Goal: Complete application form: Complete application form

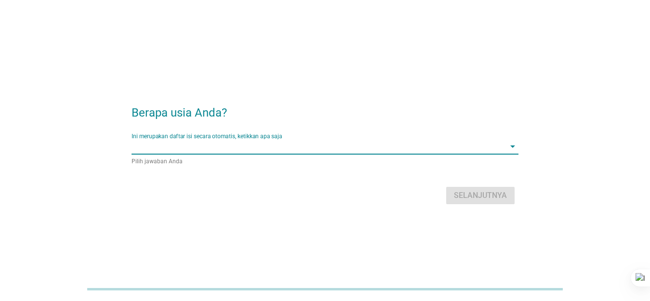
click at [447, 145] on input "Ini merupakan daftar isi secara otomatis, ketikkan apa saja" at bounding box center [318, 146] width 373 height 15
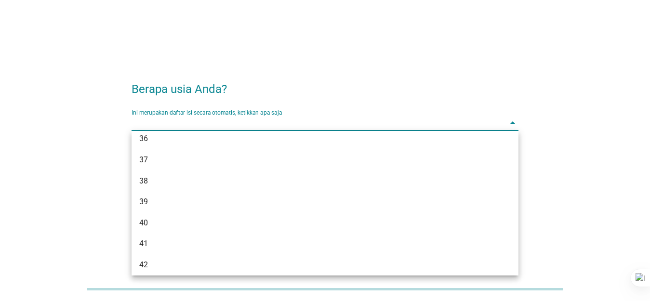
scroll to position [385, 0]
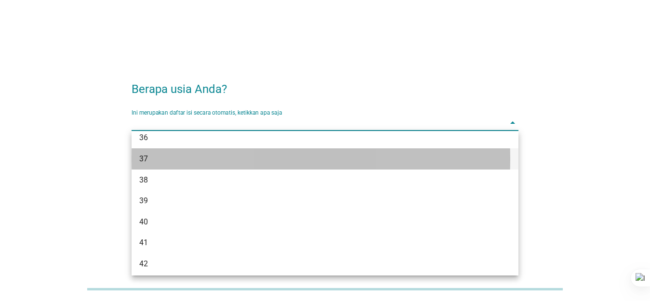
click at [158, 161] on div "37" at bounding box center [309, 159] width 341 height 12
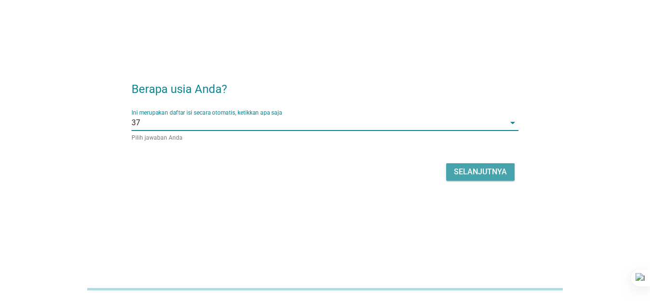
click at [479, 172] on div "Selanjutnya" at bounding box center [480, 172] width 53 height 12
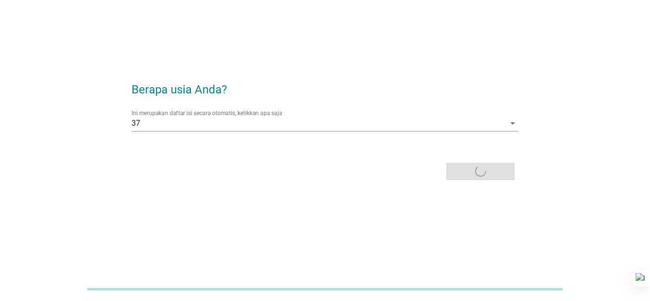
scroll to position [0, 0]
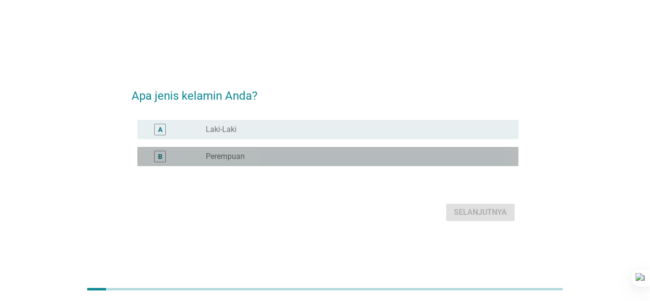
click at [254, 152] on div "radio_button_unchecked Perempuan" at bounding box center [354, 157] width 297 height 10
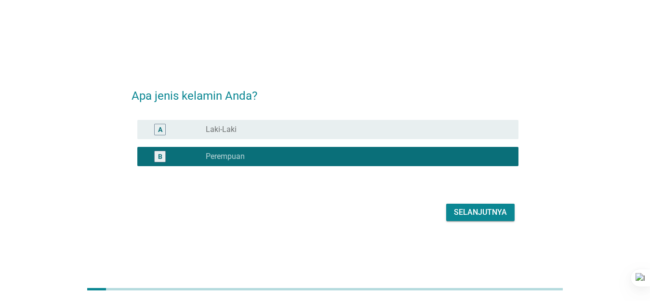
click at [458, 208] on div "Selanjutnya" at bounding box center [480, 213] width 53 height 12
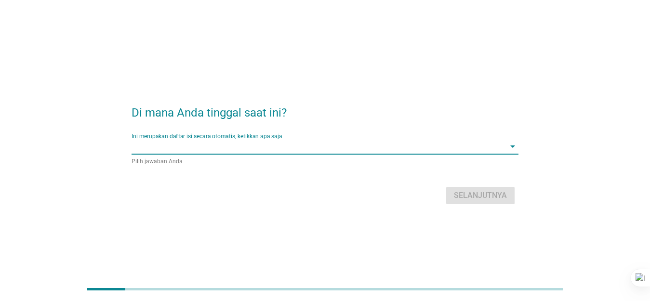
click at [223, 141] on input "Ini merupakan daftar isi secara otomatis, ketikkan apa saja" at bounding box center [318, 146] width 373 height 15
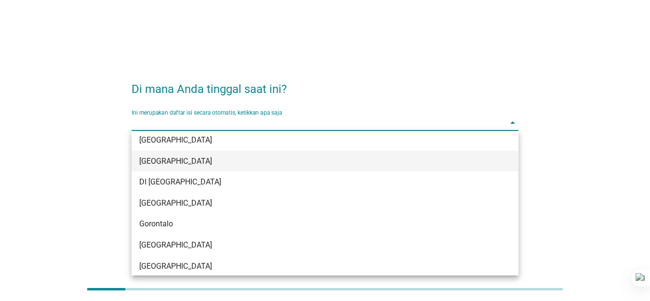
scroll to position [96, 0]
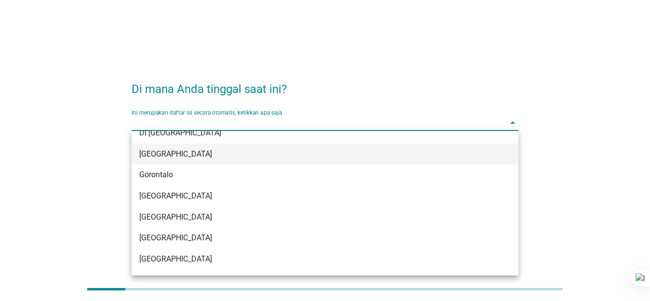
click at [174, 160] on div "DKI Jakarta" at bounding box center [325, 154] width 387 height 21
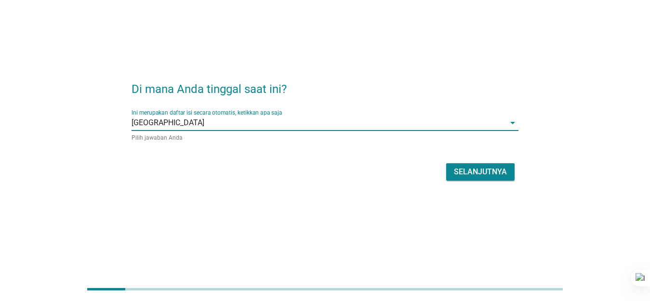
click at [464, 170] on div "Selanjutnya" at bounding box center [480, 172] width 53 height 12
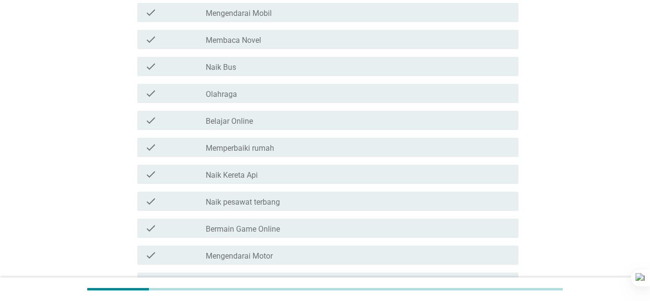
scroll to position [48, 0]
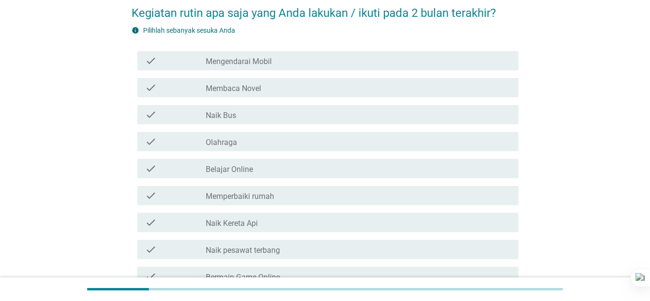
click at [289, 61] on div "check_box_outline_blank Mengendarai Mobil" at bounding box center [358, 61] width 305 height 12
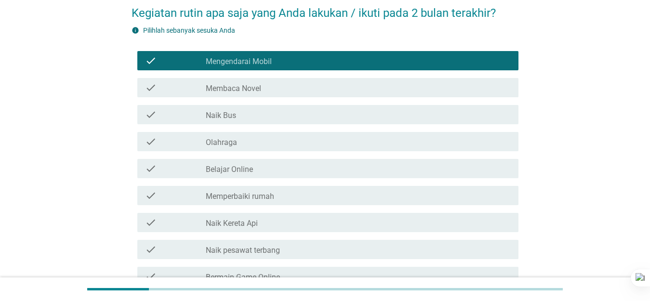
click at [294, 87] on div "check_box_outline_blank Membaca Novel" at bounding box center [358, 88] width 305 height 12
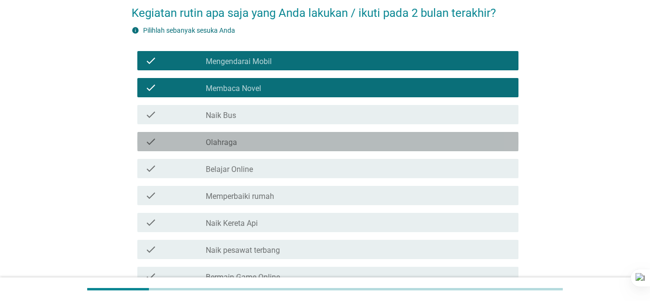
click at [278, 139] on div "check_box_outline_blank Olahraga" at bounding box center [358, 142] width 305 height 12
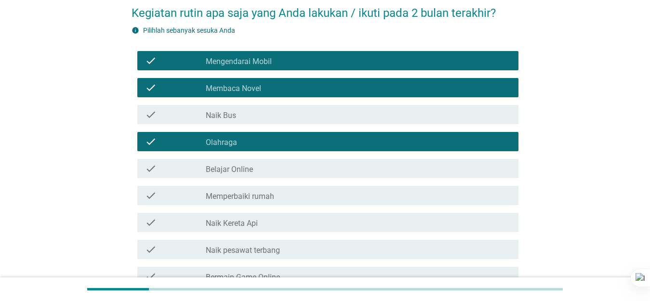
click at [280, 168] on div "check_box_outline_blank Belajar Online" at bounding box center [358, 169] width 305 height 12
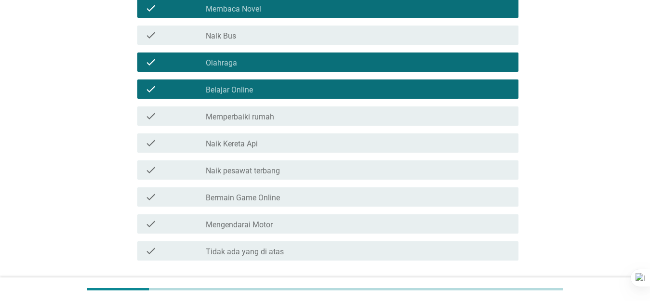
scroll to position [145, 0]
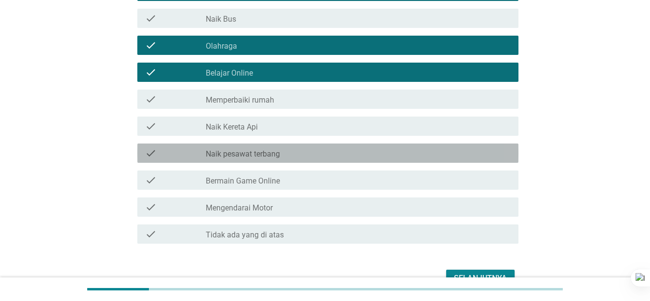
click at [270, 159] on label "Naik pesawat terbang" at bounding box center [243, 154] width 74 height 10
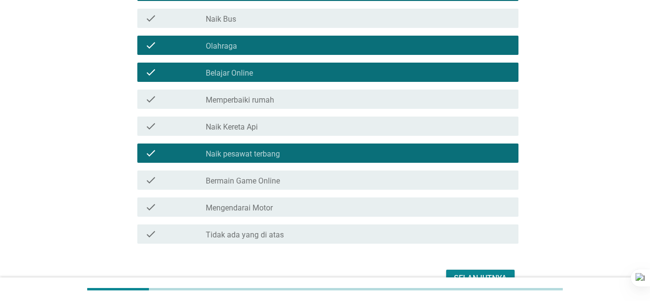
click at [278, 185] on label "Bermain Game Online" at bounding box center [243, 181] width 74 height 10
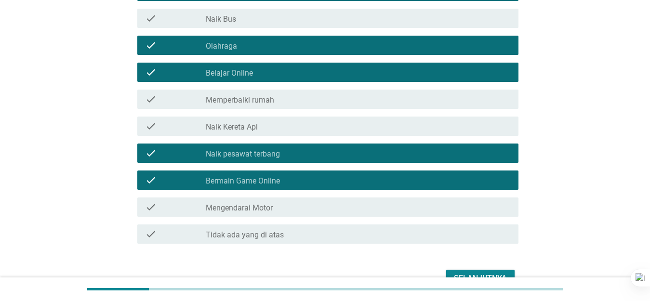
click at [298, 209] on div "check_box_outline_blank Mengendarai Motor" at bounding box center [358, 207] width 305 height 12
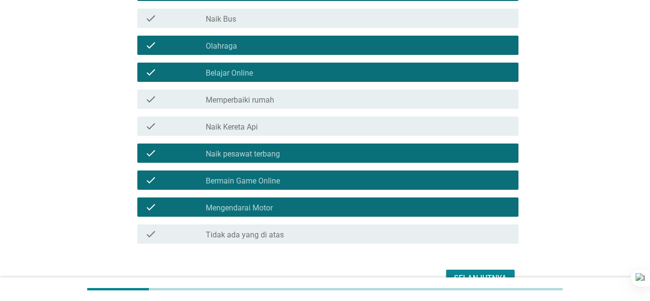
click at [464, 276] on div "Selanjutnya" at bounding box center [480, 279] width 53 height 12
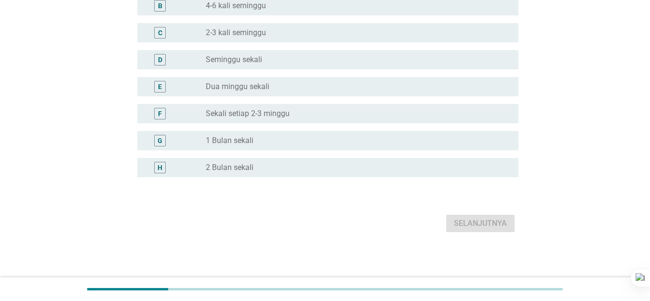
scroll to position [0, 0]
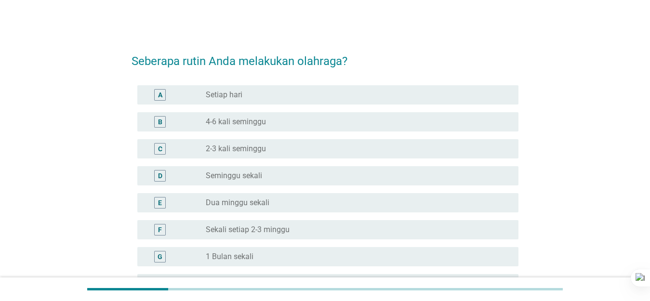
click at [295, 121] on div "radio_button_unchecked 4-6 kali seminggu" at bounding box center [354, 122] width 297 height 10
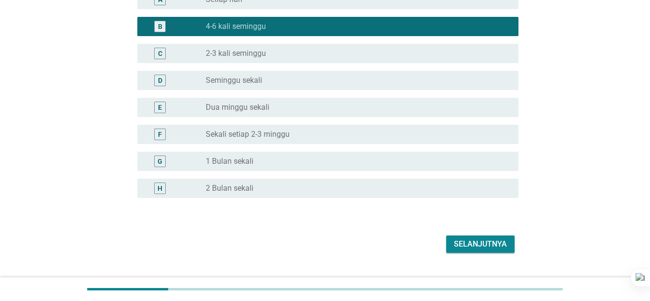
scroll to position [96, 0]
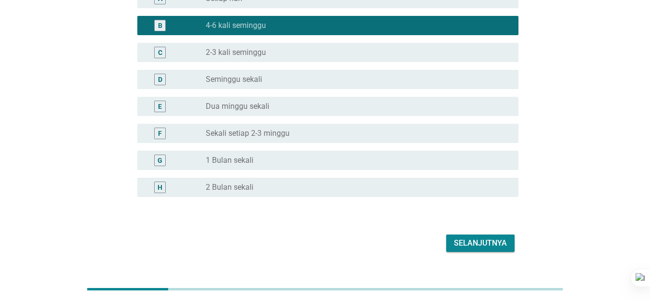
click at [476, 250] on button "Selanjutnya" at bounding box center [480, 243] width 68 height 17
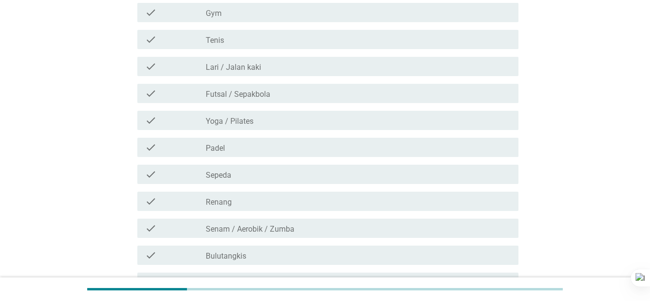
scroll to position [0, 0]
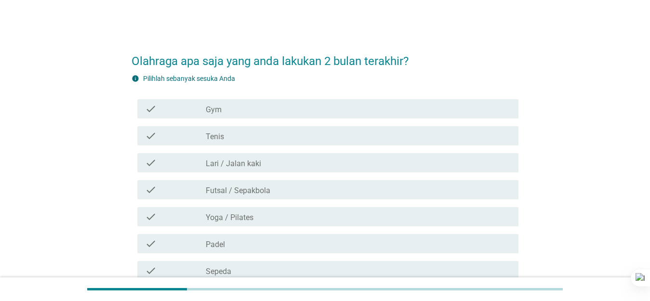
click at [219, 112] on label "Gym" at bounding box center [214, 110] width 16 height 10
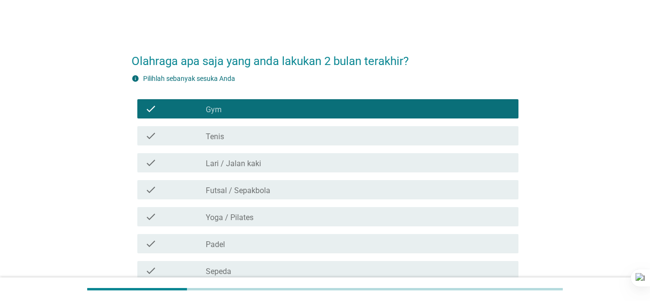
scroll to position [48, 0]
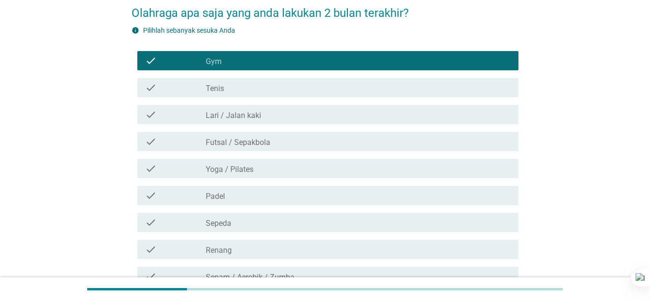
click at [247, 114] on label "Lari / Jalan kaki" at bounding box center [233, 116] width 55 height 10
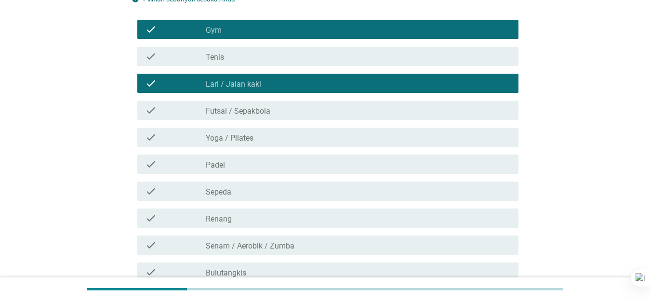
scroll to position [96, 0]
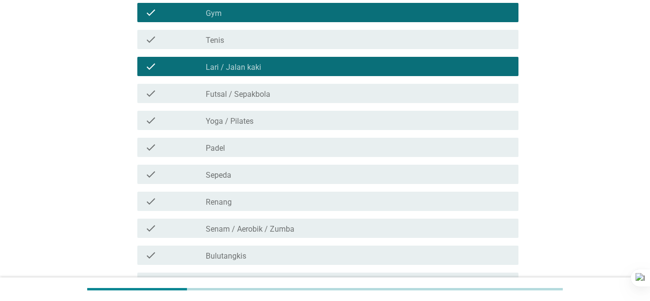
click at [261, 89] on div "check_box_outline_blank Futsal / Sepakbola" at bounding box center [358, 94] width 305 height 12
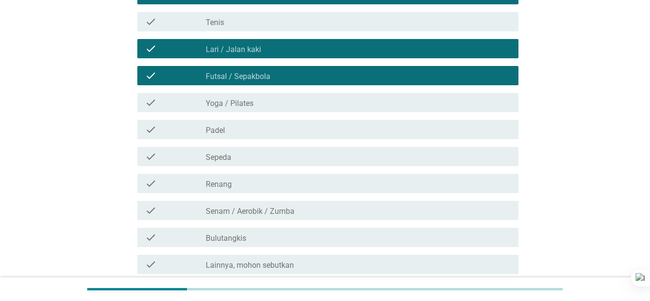
scroll to position [145, 0]
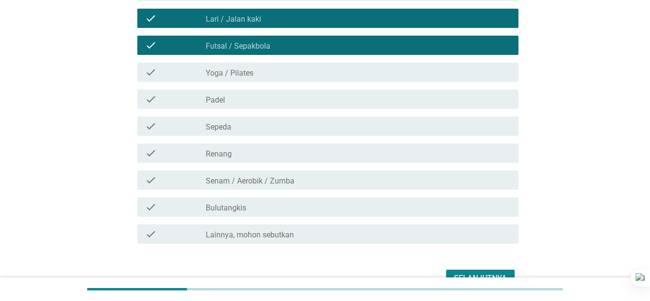
click at [241, 128] on div "check_box_outline_blank Sepeda" at bounding box center [358, 126] width 305 height 12
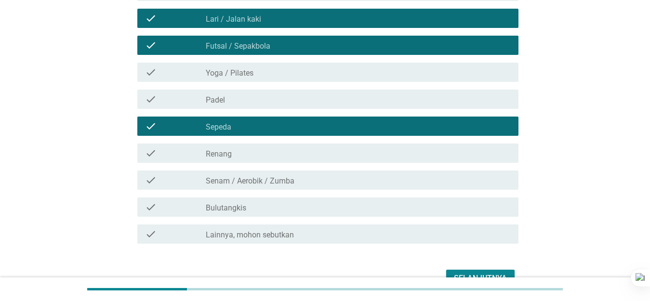
click at [250, 184] on label "Senam / Aerobik / Zumba" at bounding box center [250, 181] width 89 height 10
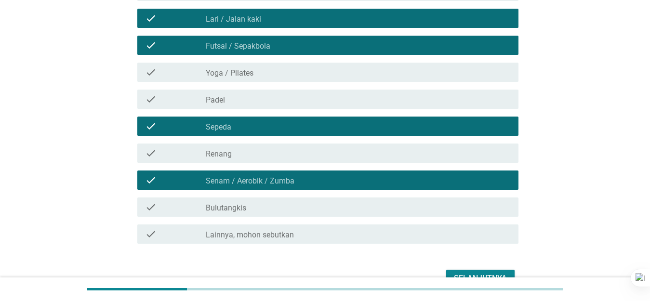
click at [256, 212] on div "check_box_outline_blank Bulutangkis" at bounding box center [358, 207] width 305 height 12
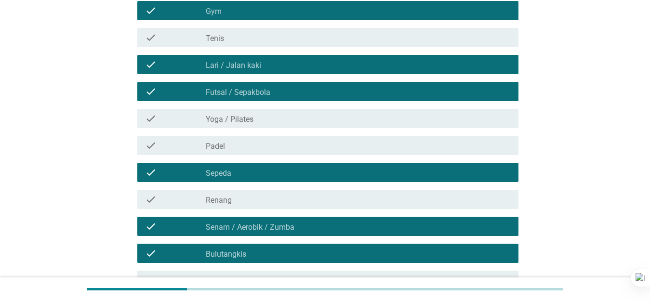
scroll to position [199, 0]
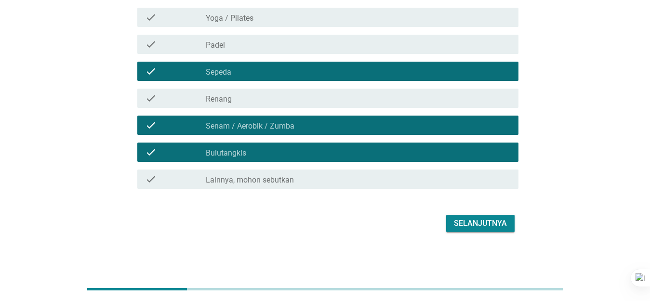
click at [467, 225] on div "Selanjutnya" at bounding box center [480, 224] width 53 height 12
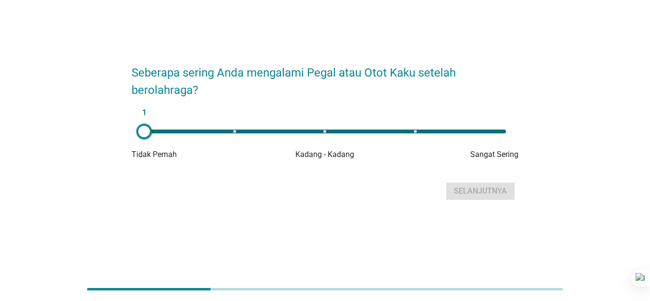
scroll to position [24, 0]
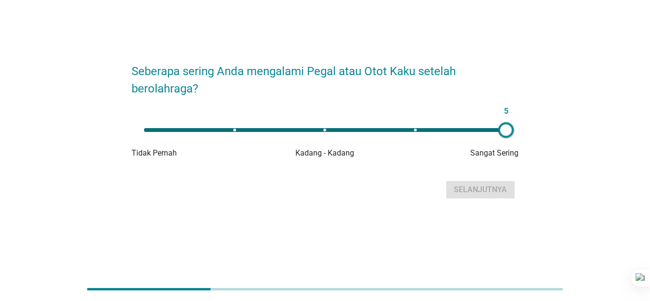
drag, startPoint x: 145, startPoint y: 132, endPoint x: 512, endPoint y: 140, distance: 367.7
click at [512, 140] on div "5 Tidak Pernah Kadang - Kadang Sangat Sering" at bounding box center [325, 139] width 387 height 39
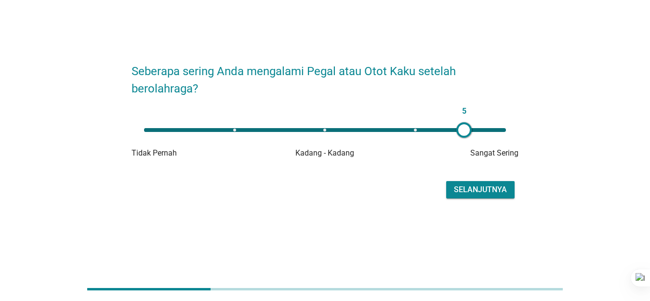
type input "4"
drag, startPoint x: 504, startPoint y: 130, endPoint x: 417, endPoint y: 136, distance: 87.4
click at [417, 136] on div at bounding box center [416, 129] width 15 height 15
click at [462, 192] on div "Selanjutnya" at bounding box center [480, 190] width 53 height 12
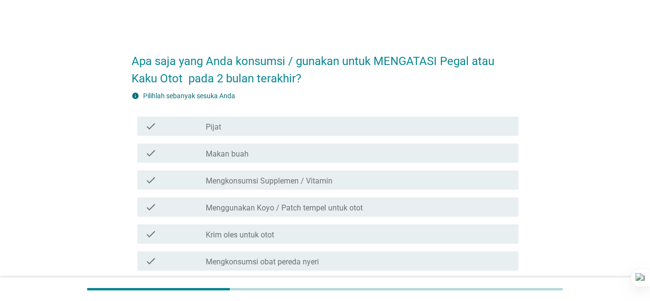
scroll to position [48, 0]
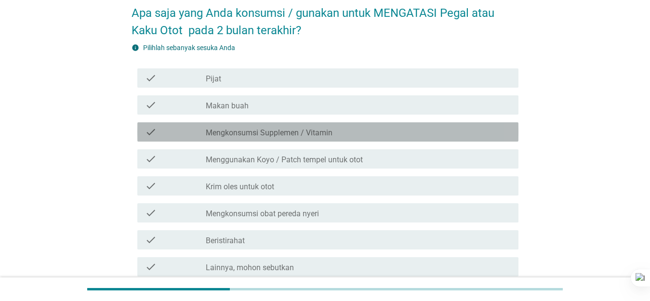
click at [300, 137] on label "Mengkonsumsi Supplemen / Vitamin" at bounding box center [269, 133] width 127 height 10
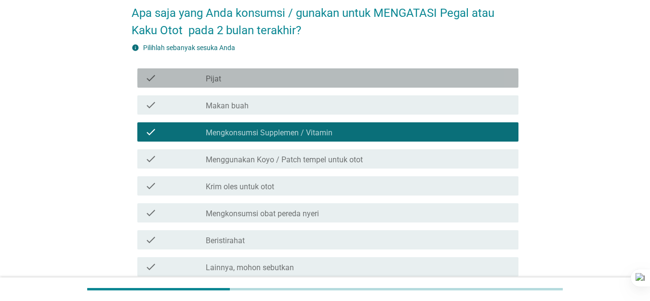
click at [303, 77] on div "check_box_outline_blank Pijat" at bounding box center [358, 78] width 305 height 12
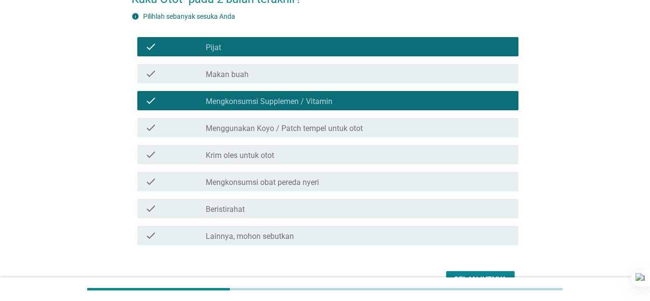
scroll to position [96, 0]
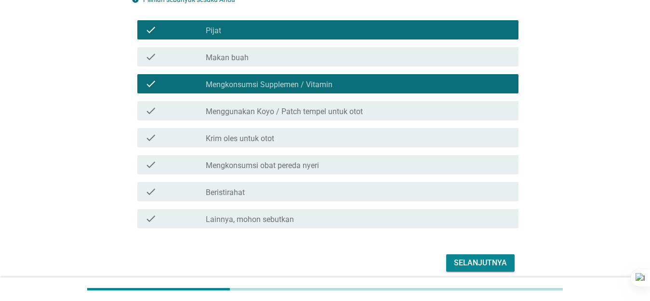
click at [298, 57] on div "check_box_outline_blank Makan buah" at bounding box center [358, 57] width 305 height 12
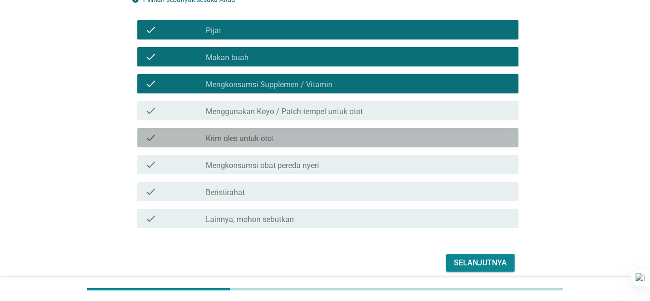
click at [287, 141] on div "check_box_outline_blank Krim oles untuk otot" at bounding box center [358, 138] width 305 height 12
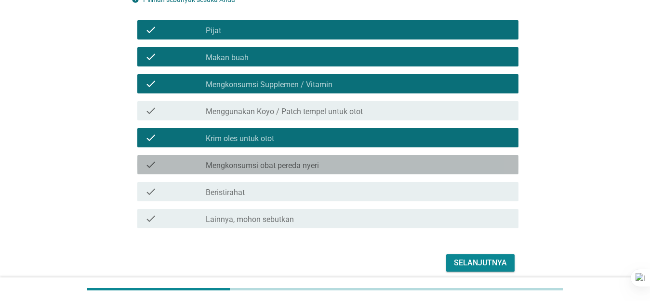
click at [302, 170] on label "Mengkonsumsi obat pereda nyeri" at bounding box center [262, 166] width 113 height 10
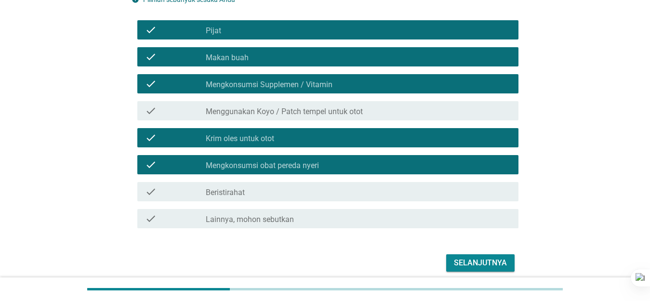
click at [277, 35] on div "check_box_outline_blank Pijat" at bounding box center [358, 30] width 305 height 12
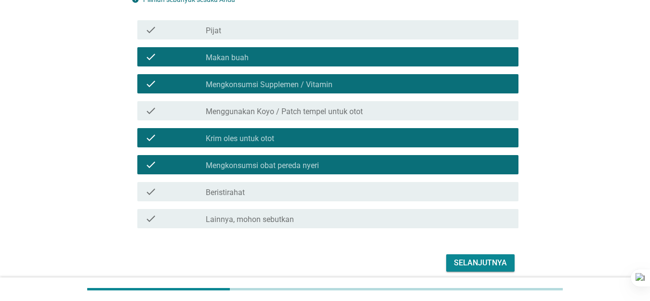
scroll to position [136, 0]
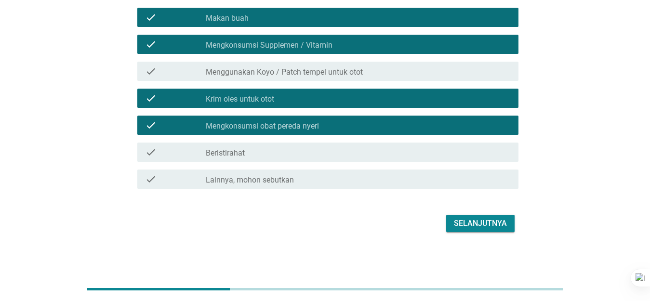
click at [243, 145] on div "check check_box_outline_blank Beristirahat" at bounding box center [327, 152] width 381 height 19
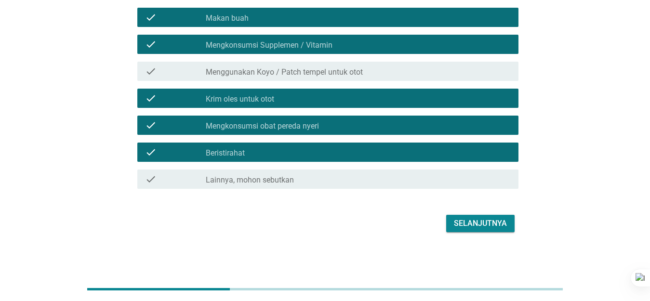
click at [375, 76] on div "check_box_outline_blank Menggunakan Koyo / Patch tempel untuk otot" at bounding box center [358, 72] width 305 height 12
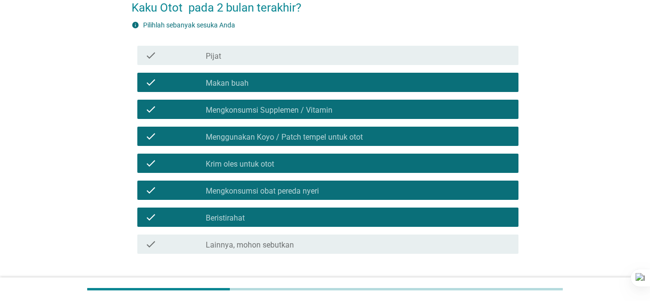
scroll to position [88, 0]
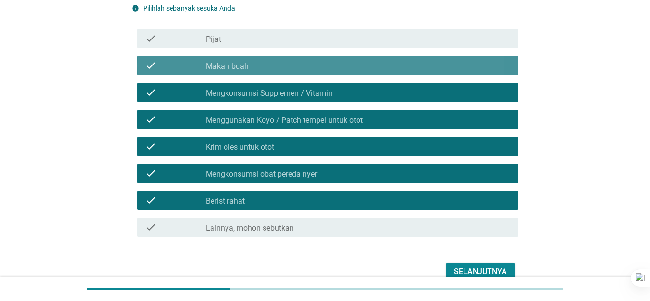
click at [340, 72] on div "check check_box_outline_blank Makan buah" at bounding box center [327, 65] width 381 height 19
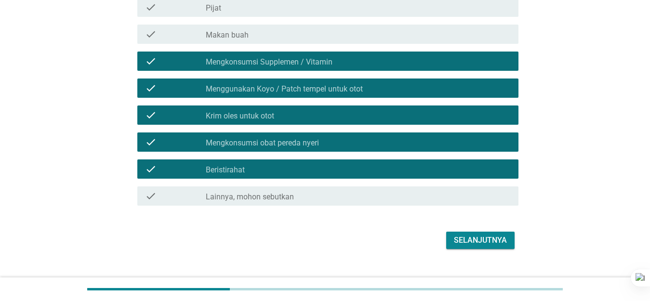
scroll to position [136, 0]
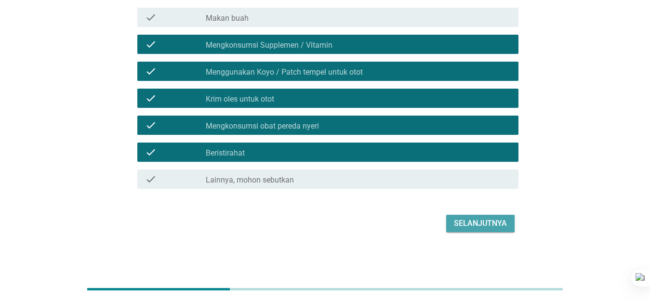
click at [472, 222] on div "Selanjutnya" at bounding box center [480, 224] width 53 height 12
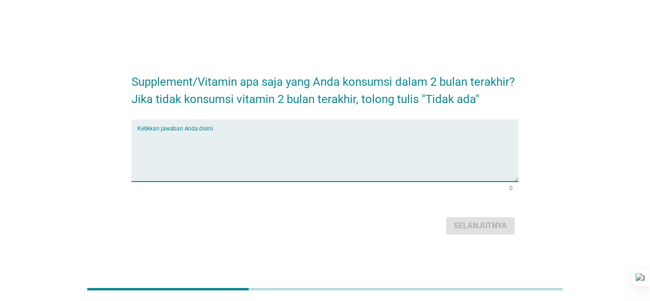
click at [417, 175] on textarea "Ketikkan jawaban Anda disini." at bounding box center [327, 156] width 381 height 51
type textarea "Neurobion"
click at [491, 226] on div "Selanjutnya" at bounding box center [480, 226] width 53 height 12
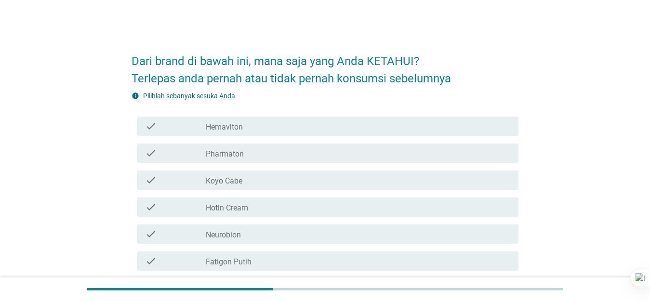
scroll to position [48, 0]
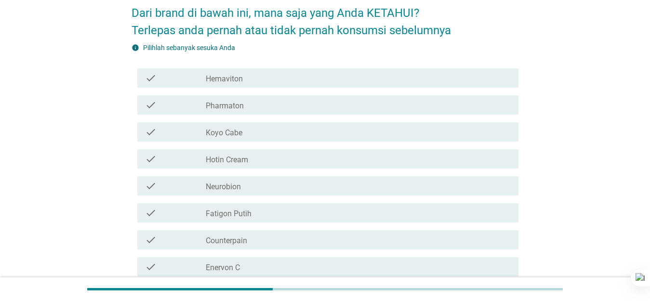
click at [259, 85] on div "check check_box_outline_blank Hemaviton" at bounding box center [327, 77] width 381 height 19
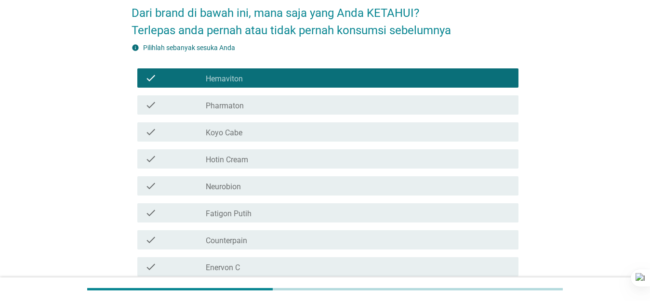
click at [258, 109] on div "check_box_outline_blank Pharmaton" at bounding box center [358, 105] width 305 height 12
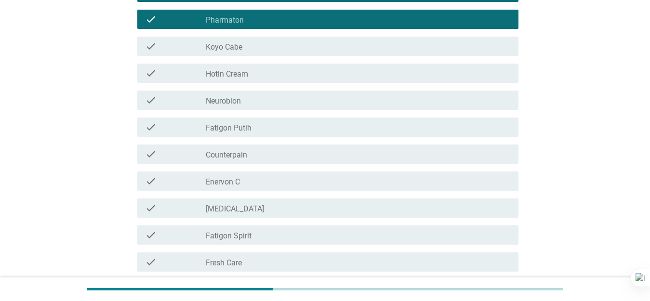
scroll to position [145, 0]
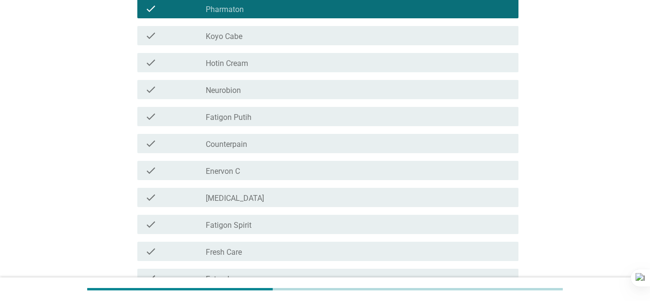
click at [270, 63] on div "check_box_outline_blank Hotin Cream" at bounding box center [358, 63] width 305 height 12
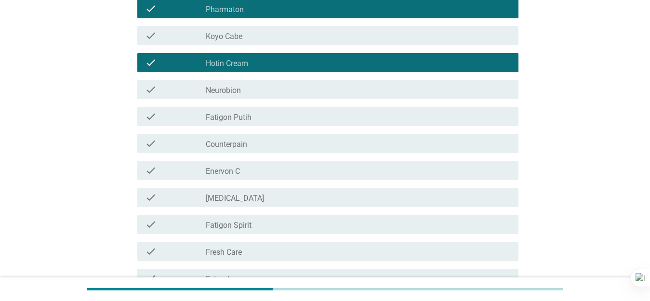
click at [267, 93] on div "check_box_outline_blank Neurobion" at bounding box center [358, 90] width 305 height 12
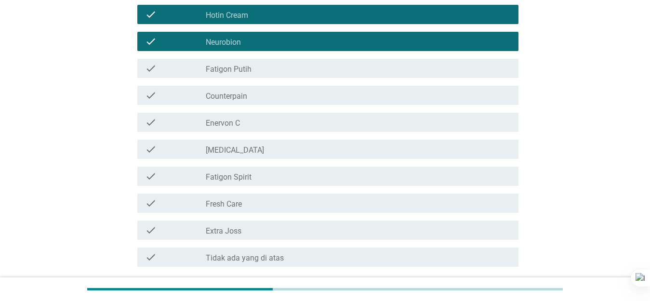
scroll to position [241, 0]
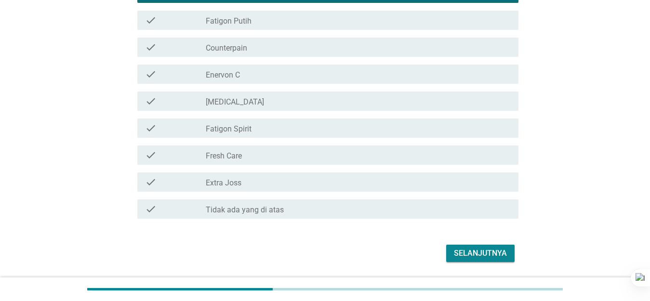
click at [281, 50] on div "check_box_outline_blank Counterpain" at bounding box center [358, 47] width 305 height 12
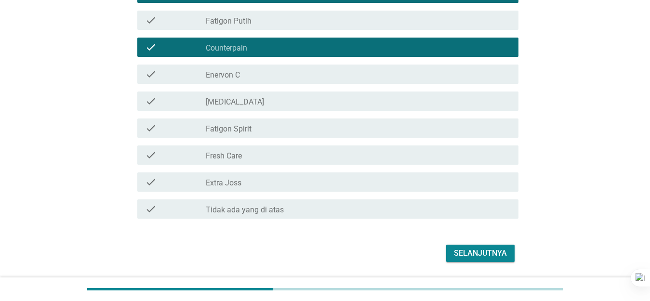
click at [279, 77] on div "check_box_outline_blank Enervon C" at bounding box center [358, 74] width 305 height 12
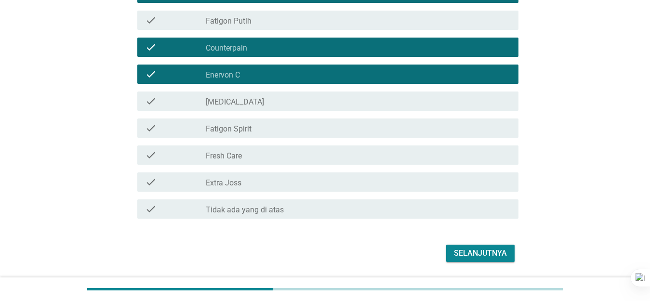
scroll to position [271, 0]
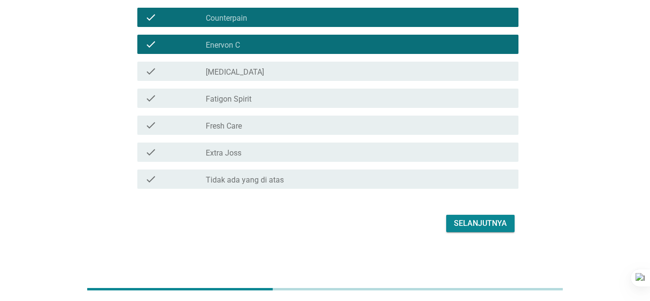
click at [275, 98] on div "check_box_outline_blank Fatigon Spirit" at bounding box center [358, 99] width 305 height 12
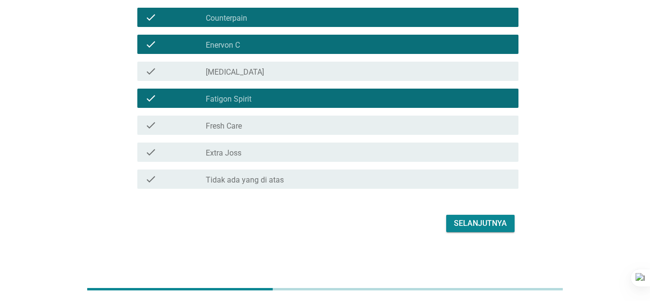
click at [281, 150] on div "check_box_outline_blank Extra Joss" at bounding box center [358, 152] width 305 height 12
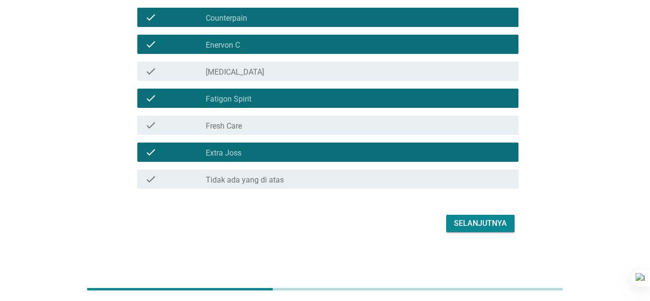
click at [282, 152] on div "check_box_outline_blank Extra Joss" at bounding box center [358, 152] width 305 height 12
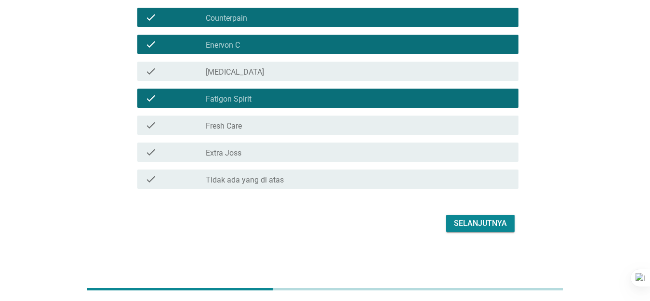
click at [283, 131] on div "check check_box_outline_blank Fresh Care" at bounding box center [327, 125] width 381 height 19
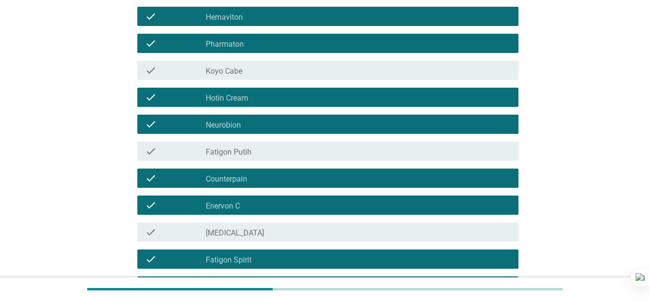
scroll to position [174, 0]
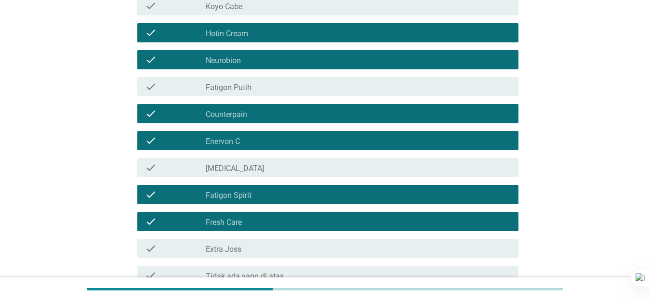
click at [269, 172] on div "check_box_outline_blank Salonpas" at bounding box center [358, 168] width 305 height 12
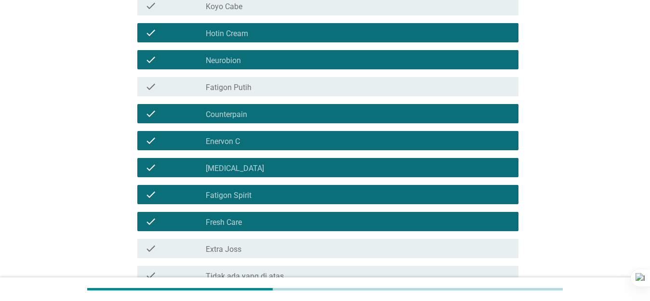
click at [273, 245] on div "check_box_outline_blank Extra Joss" at bounding box center [358, 249] width 305 height 12
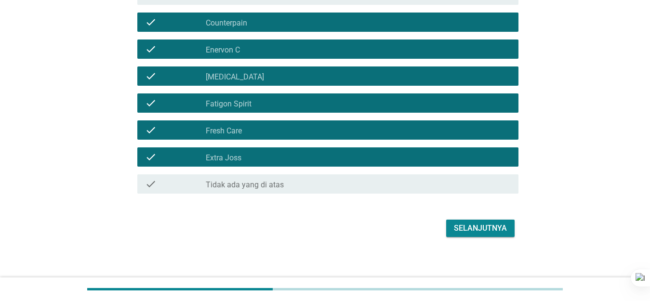
scroll to position [271, 0]
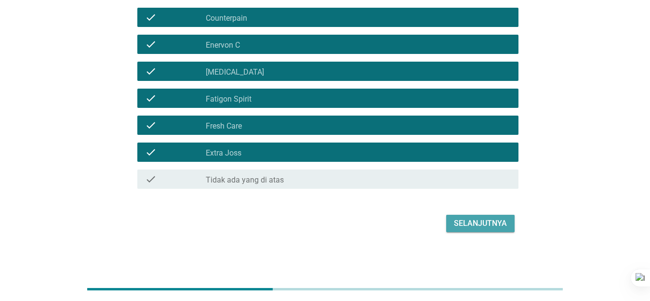
click at [480, 227] on div "Selanjutnya" at bounding box center [480, 224] width 53 height 12
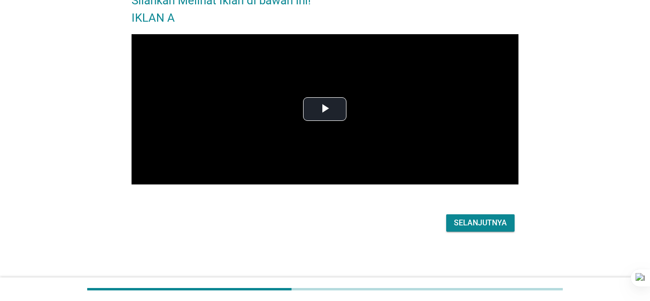
scroll to position [0, 0]
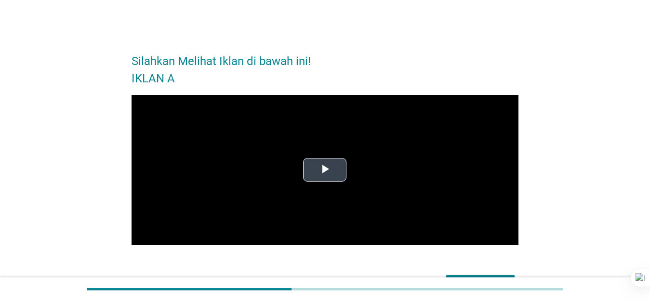
click at [325, 170] on span "Video Player" at bounding box center [325, 170] width 0 height 0
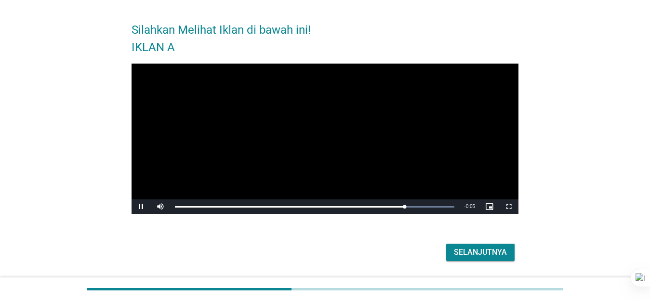
scroll to position [48, 0]
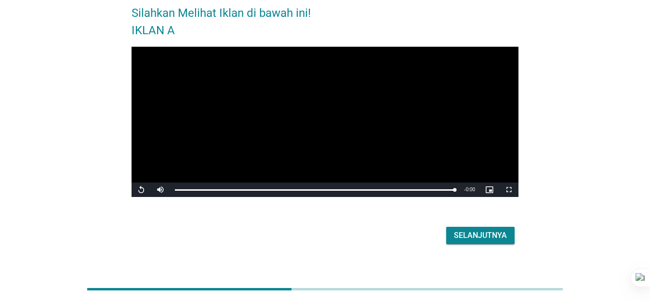
click at [470, 234] on div "Selanjutnya" at bounding box center [480, 236] width 53 height 12
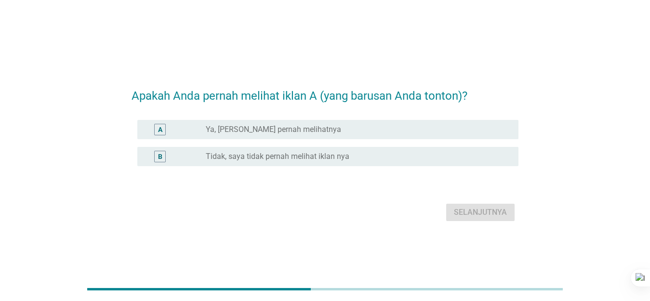
click at [352, 127] on div "radio_button_unchecked Ya, Saya Yakin pernah melihatnya" at bounding box center [354, 130] width 297 height 10
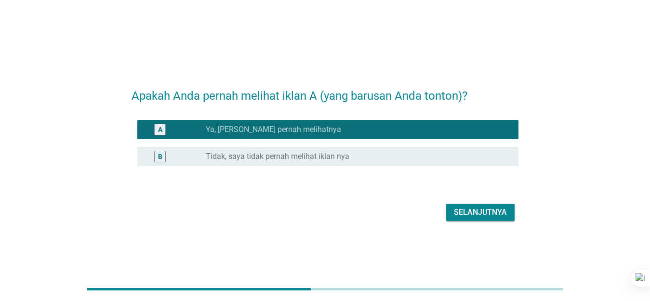
click at [479, 218] on div "Selanjutnya" at bounding box center [480, 213] width 53 height 12
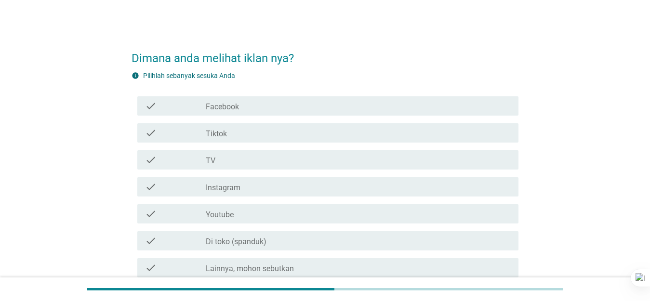
scroll to position [48, 0]
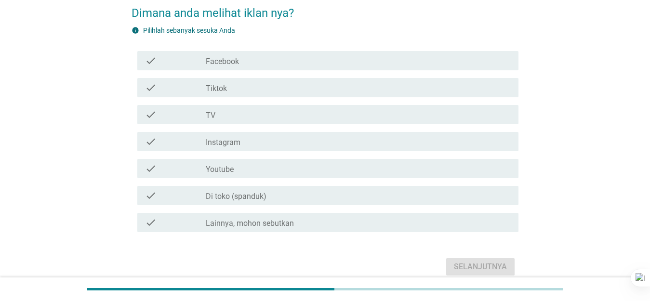
click at [258, 64] on div "check_box_outline_blank Facebook" at bounding box center [358, 61] width 305 height 12
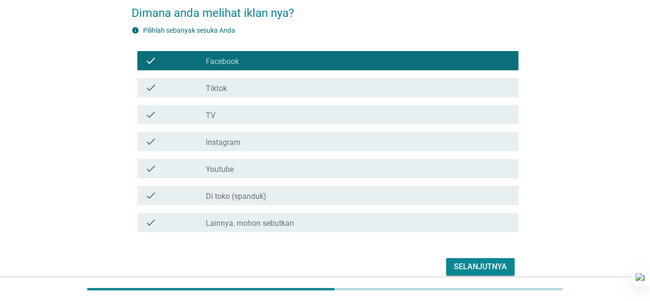
click at [256, 87] on div "check_box_outline_blank Tiktok" at bounding box center [358, 88] width 305 height 12
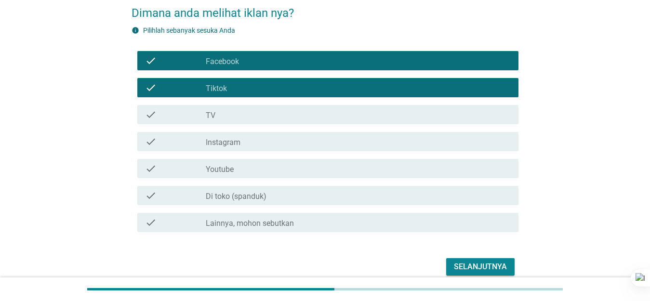
click at [249, 117] on div "check_box_outline_blank TV" at bounding box center [358, 115] width 305 height 12
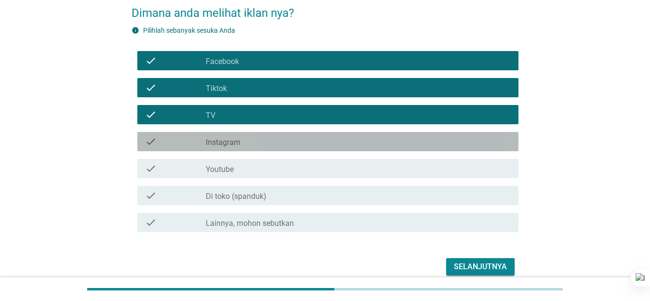
click at [248, 145] on div "check_box_outline_blank Instagram" at bounding box center [358, 142] width 305 height 12
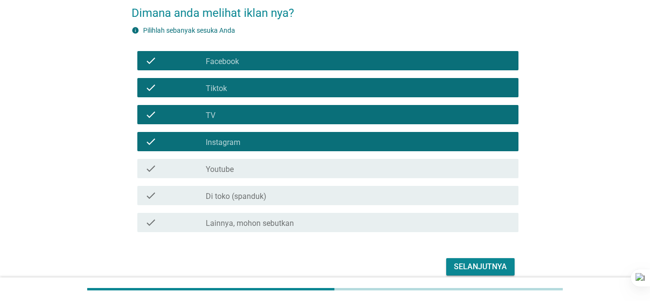
click at [250, 158] on div "check check_box_outline_blank Youtube" at bounding box center [325, 168] width 387 height 27
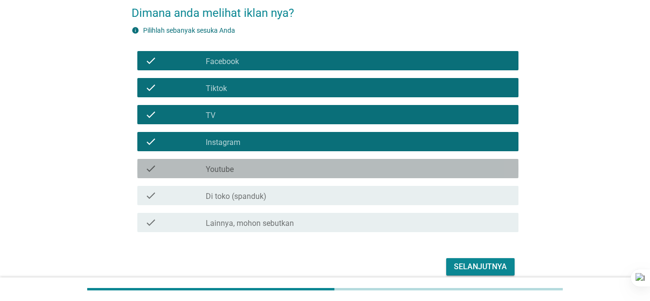
click at [285, 174] on div "check_box_outline_blank Youtube" at bounding box center [358, 169] width 305 height 12
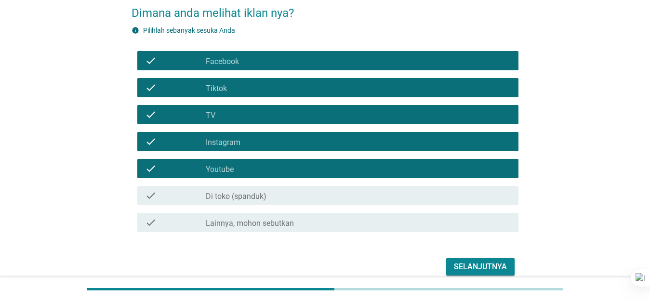
click at [476, 268] on div "Selanjutnya" at bounding box center [480, 267] width 53 height 12
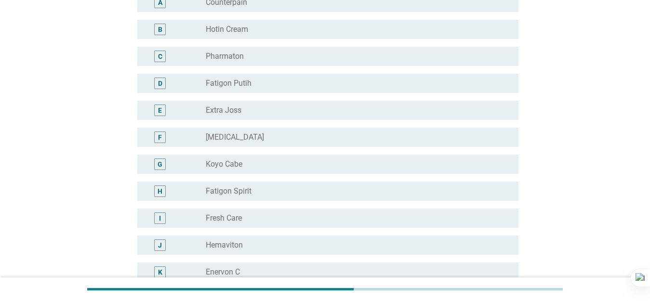
scroll to position [145, 0]
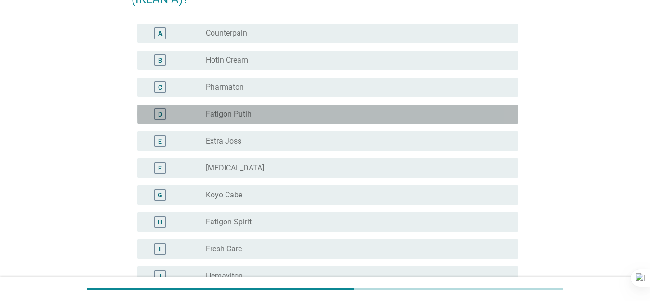
click at [251, 111] on label "Fatigon Putih" at bounding box center [229, 114] width 46 height 10
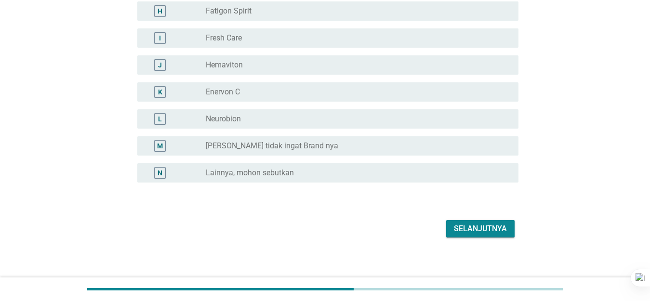
scroll to position [313, 0]
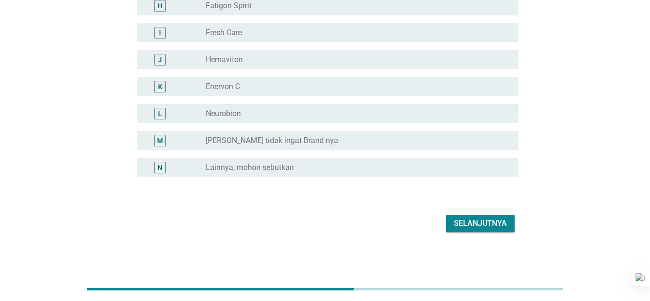
click at [463, 220] on div "Selanjutnya" at bounding box center [480, 224] width 53 height 12
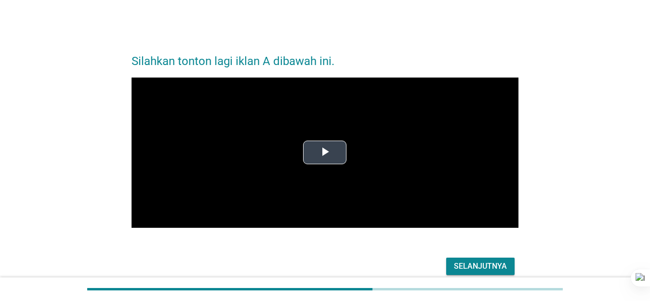
click at [325, 153] on span "Video Player" at bounding box center [325, 153] width 0 height 0
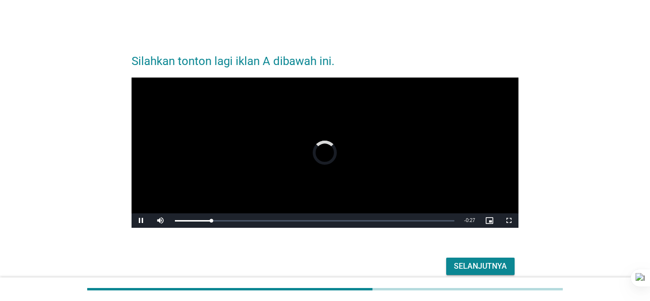
click at [329, 148] on div "Video Player is loading." at bounding box center [325, 153] width 24 height 24
click at [177, 220] on div "Loaded : 13.23% 0:00 0:00" at bounding box center [315, 221] width 280 height 2
click at [141, 221] on span "Video Player" at bounding box center [141, 221] width 19 height 0
click at [178, 220] on div "Loaded : 13.23% 0:00 0:03" at bounding box center [315, 221] width 280 height 2
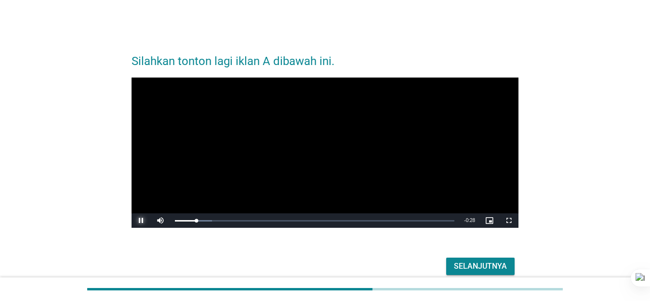
click at [141, 221] on span "Video Player" at bounding box center [141, 221] width 19 height 0
click at [143, 221] on span "Video Player" at bounding box center [141, 221] width 19 height 0
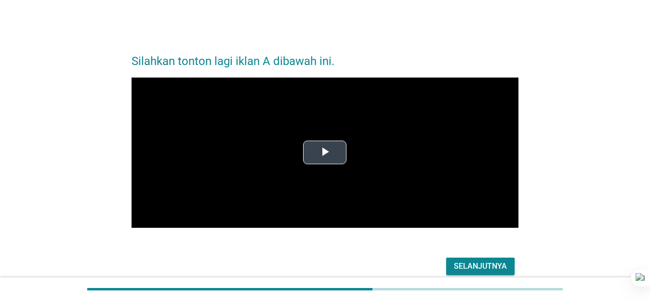
click at [325, 153] on span "Video Player" at bounding box center [325, 153] width 0 height 0
click at [493, 266] on div "Selanjutnya" at bounding box center [480, 267] width 53 height 12
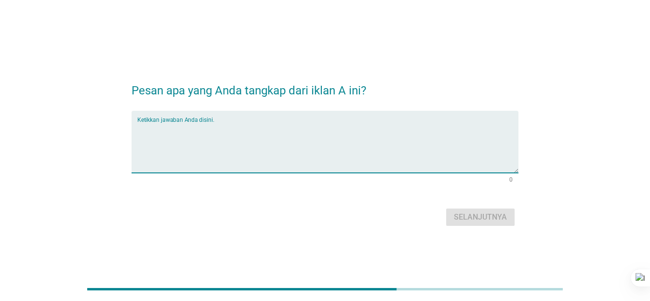
click at [222, 164] on textarea "Ketikkan jawaban Anda disini." at bounding box center [327, 147] width 381 height 51
type textarea "P"
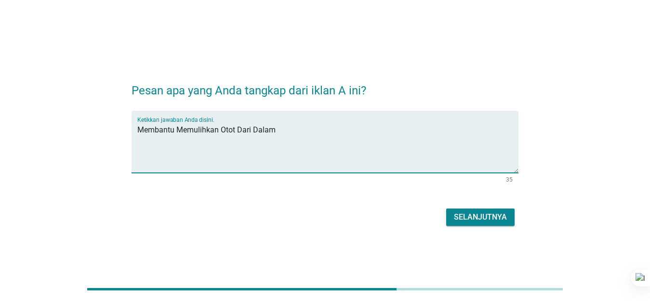
click at [140, 128] on textarea "Membantu Memulihkan Otot Dari Dalam" at bounding box center [327, 147] width 381 height 51
type textarea "Obat Yang Membantu Memulihkan Otot Dari Dalam"
click at [471, 224] on button "Selanjutnya" at bounding box center [480, 217] width 68 height 17
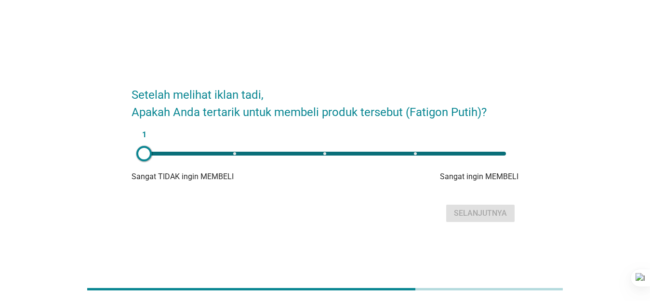
type input "5"
drag, startPoint x: 144, startPoint y: 154, endPoint x: 590, endPoint y: 138, distance: 445.9
click at [590, 138] on div "Setelah melihat iklan tadi, Apakah Anda tertarik untuk membeli produk tersebut …" at bounding box center [325, 151] width 604 height 164
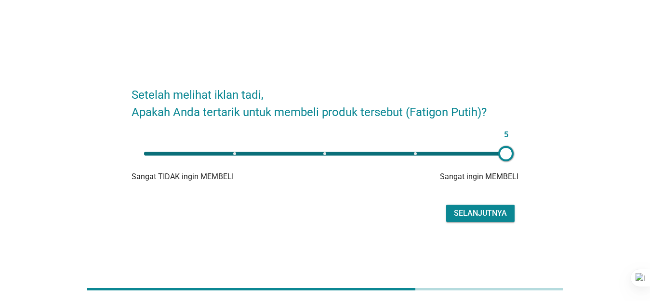
click at [485, 216] on div "Selanjutnya" at bounding box center [480, 214] width 53 height 12
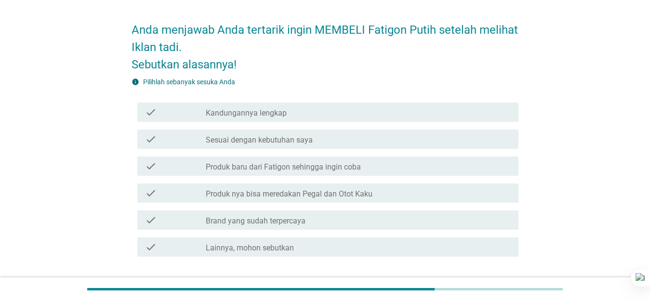
scroll to position [48, 0]
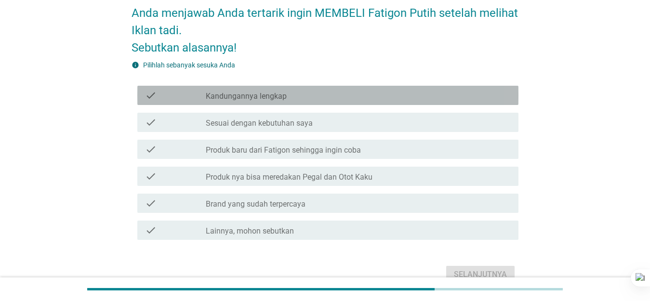
click at [273, 92] on label "Kandungannya lengkap" at bounding box center [246, 97] width 81 height 10
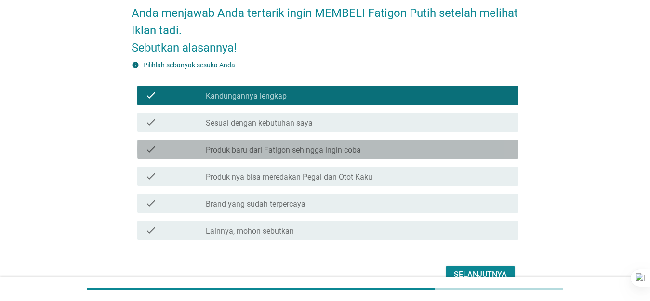
click at [296, 154] on label "Produk baru dari Fatigon sehingga ingin coba" at bounding box center [283, 150] width 155 height 10
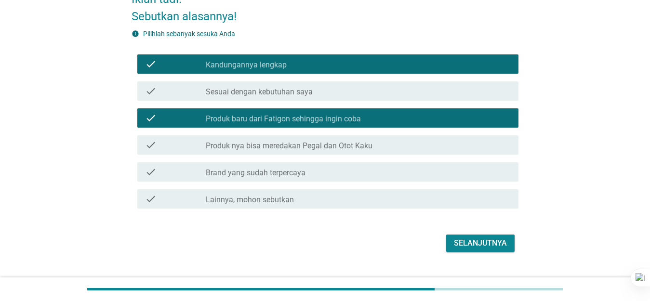
scroll to position [96, 0]
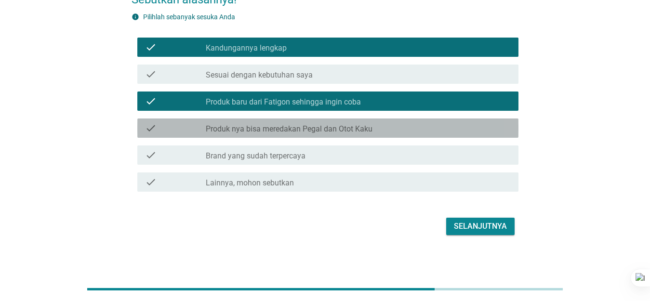
click at [296, 132] on label "Produk nya bisa meredakan Pegal dan Otot Kaku" at bounding box center [289, 129] width 167 height 10
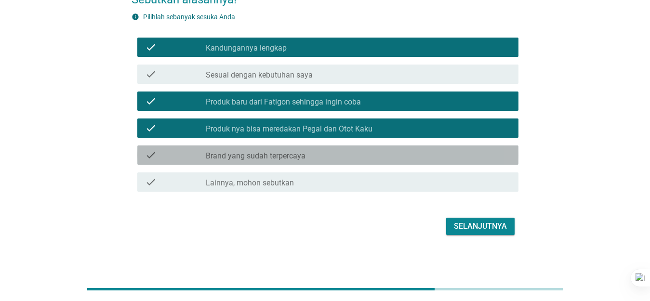
click at [295, 161] on div "check check_box_outline_blank Brand yang sudah terpercaya" at bounding box center [327, 154] width 381 height 19
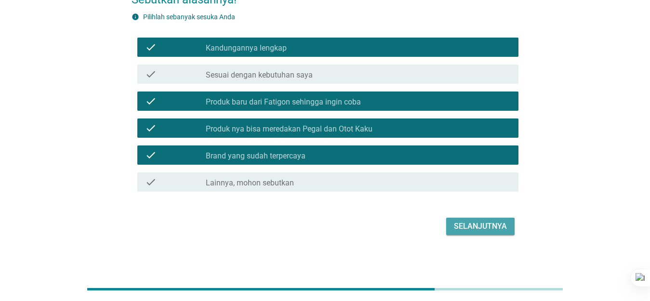
click at [466, 227] on div "Selanjutnya" at bounding box center [480, 227] width 53 height 12
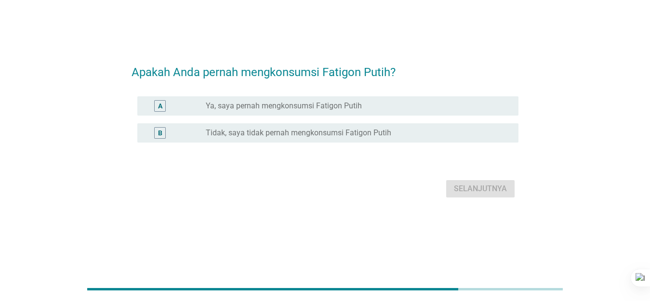
scroll to position [0, 0]
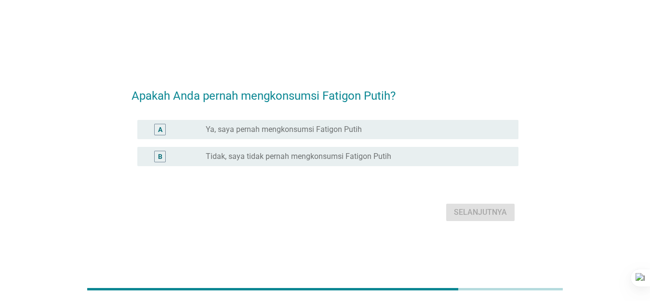
click at [324, 134] on label "Ya, saya pernah mengkonsumsi Fatigon Putih" at bounding box center [284, 130] width 156 height 10
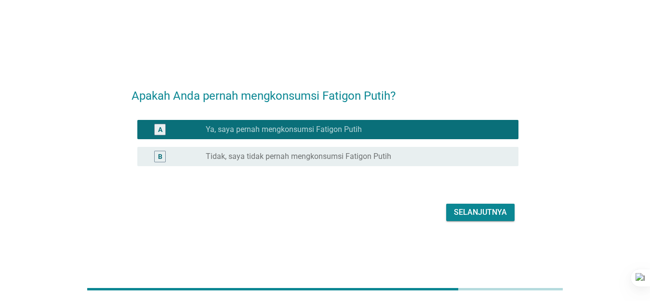
click at [499, 218] on button "Selanjutnya" at bounding box center [480, 212] width 68 height 17
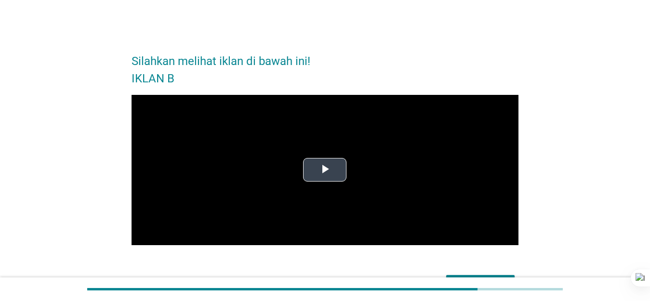
click at [325, 170] on span "Video Player" at bounding box center [325, 170] width 0 height 0
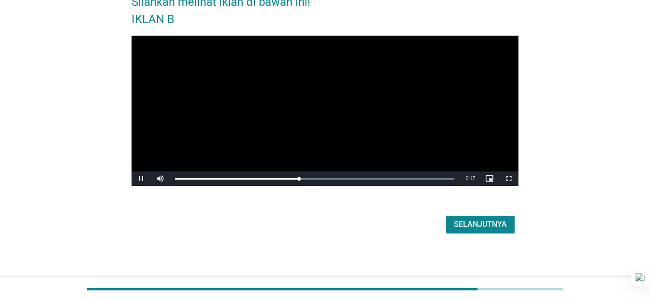
scroll to position [61, 0]
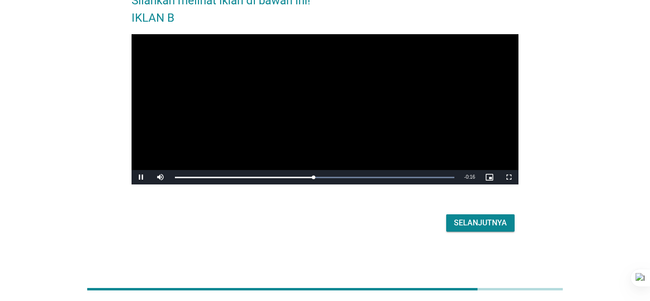
click at [474, 219] on div "Selanjutnya" at bounding box center [480, 223] width 53 height 12
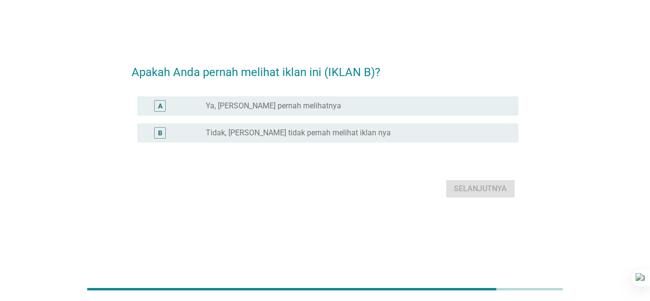
scroll to position [0, 0]
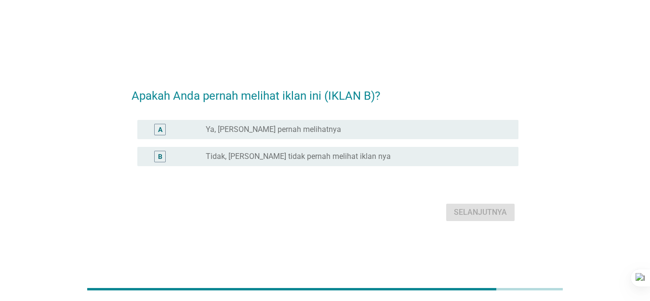
click at [314, 132] on label "Ya, [PERSON_NAME] pernah melihatnya" at bounding box center [273, 130] width 135 height 10
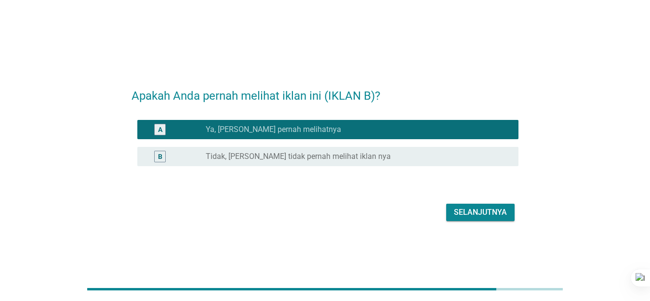
click at [492, 213] on div "Selanjutnya" at bounding box center [480, 213] width 53 height 12
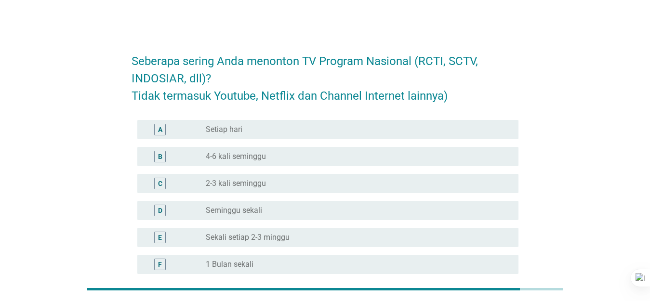
click at [251, 133] on div "radio_button_unchecked Setiap hari" at bounding box center [354, 130] width 297 height 10
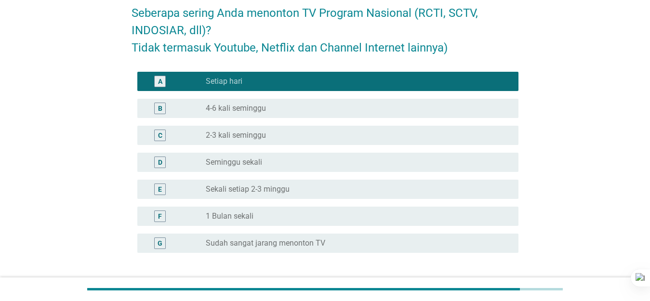
scroll to position [96, 0]
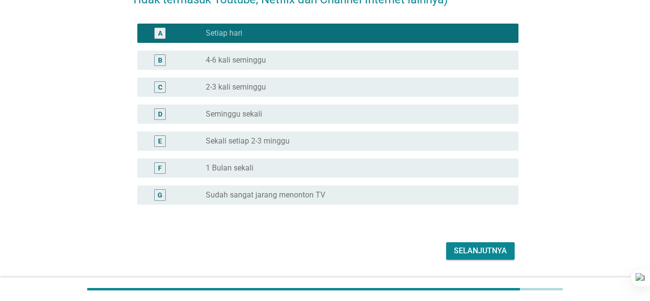
click at [482, 247] on div "Selanjutnya" at bounding box center [480, 251] width 53 height 12
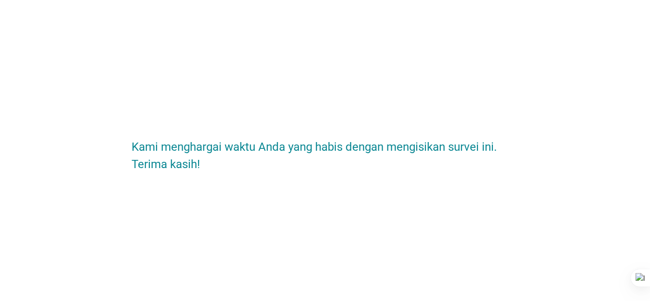
scroll to position [0, 0]
